Goal: Task Accomplishment & Management: Manage account settings

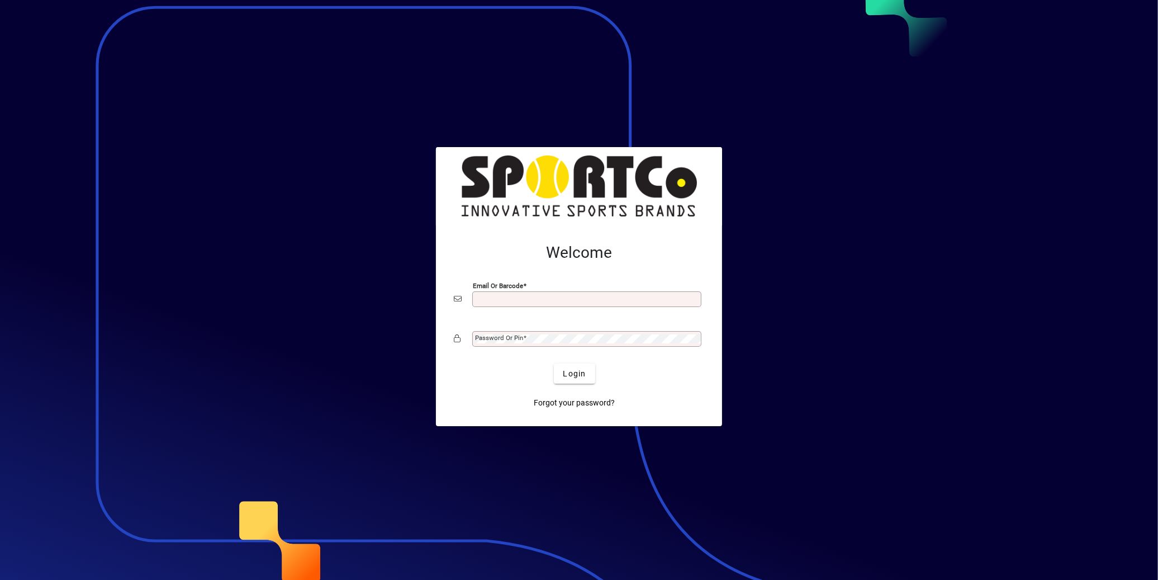
click at [524, 297] on input "Email or Barcode" at bounding box center [588, 299] width 226 height 9
type input "**********"
click at [487, 339] on mat-label "Password or Pin" at bounding box center [499, 338] width 48 height 8
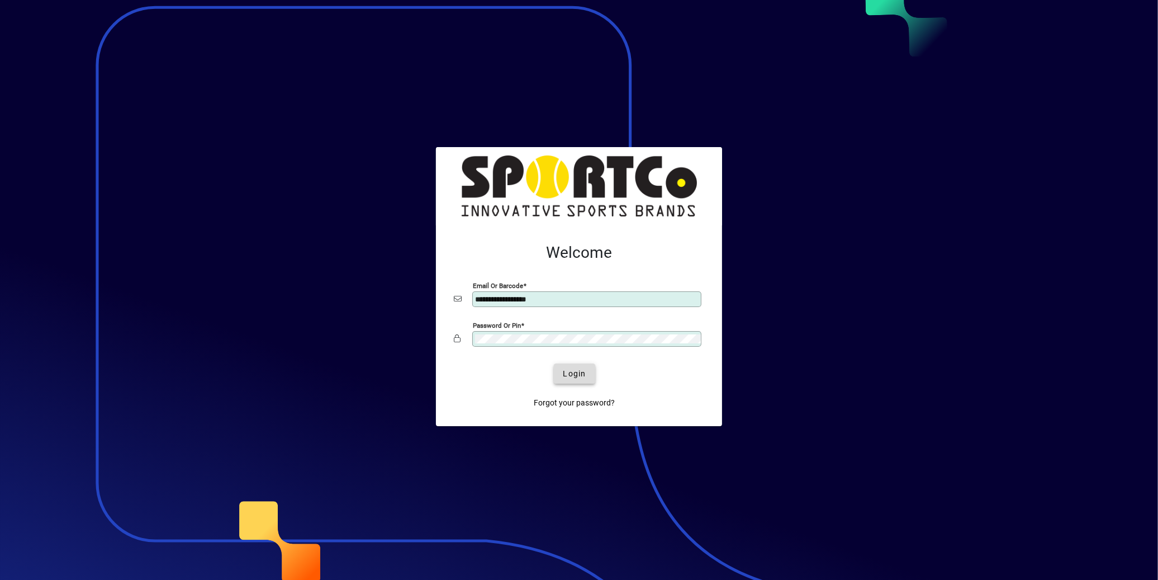
click at [575, 377] on span "Login" at bounding box center [574, 374] width 23 height 12
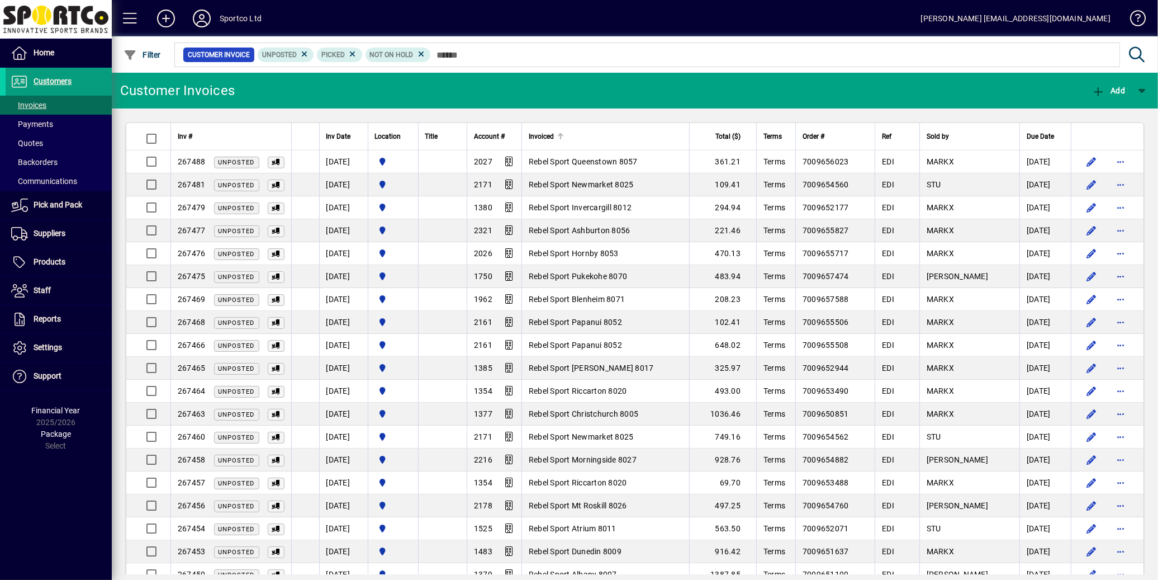
click at [604, 140] on div "Invoiced" at bounding box center [606, 136] width 154 height 12
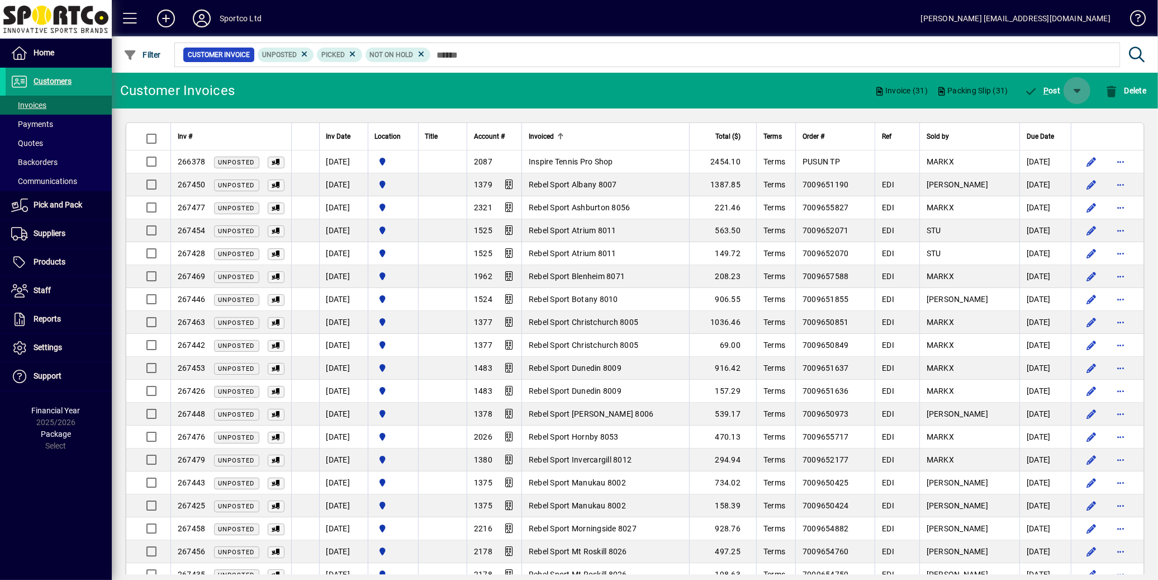
click at [1074, 87] on span "button" at bounding box center [1077, 90] width 27 height 27
click at [1031, 125] on span "button" at bounding box center [1045, 119] width 72 height 27
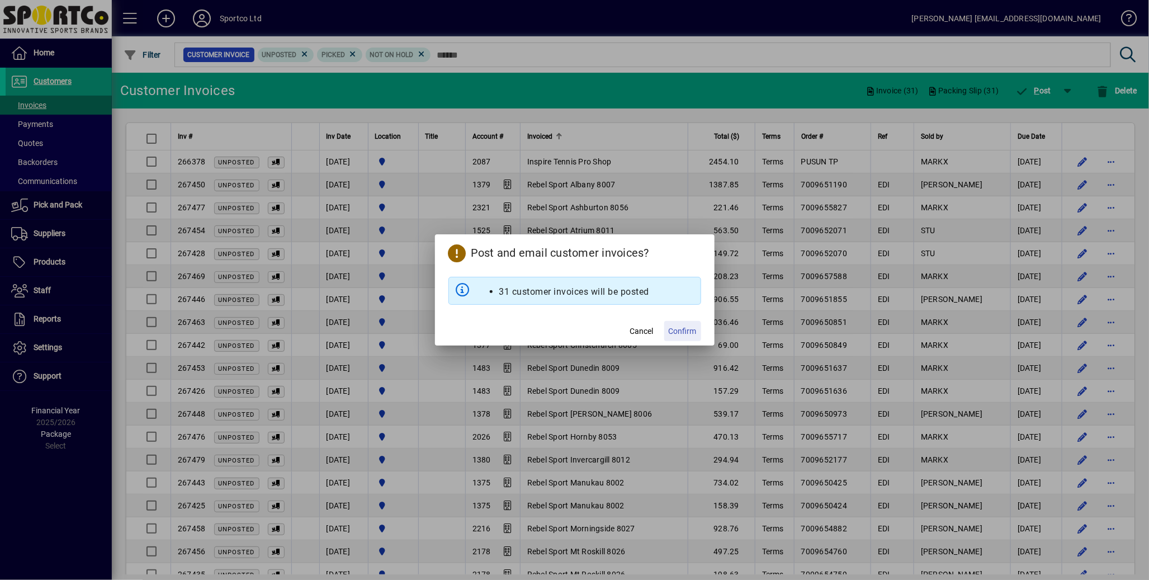
drag, startPoint x: 682, startPoint y: 333, endPoint x: 695, endPoint y: 327, distance: 14.3
click at [682, 333] on span "Confirm" at bounding box center [683, 331] width 28 height 12
